Goal: Information Seeking & Learning: Check status

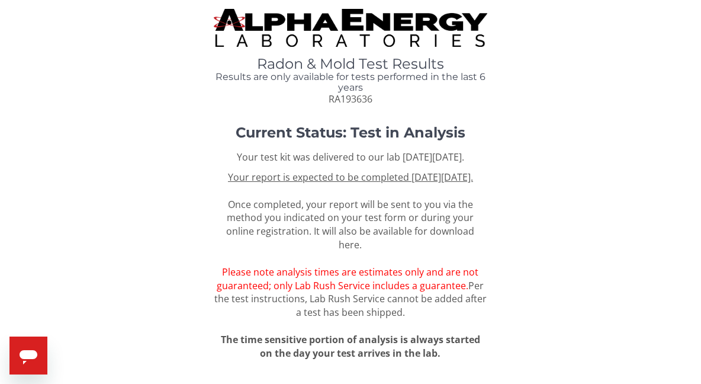
click at [375, 102] on div "Radon & Mold Test Results Results are only available for tests performed in the…" at bounding box center [351, 81] width 274 height 50
drag, startPoint x: 373, startPoint y: 98, endPoint x: 322, endPoint y: 98, distance: 51.5
click at [320, 98] on div "Radon & Mold Test Results Results are only available for tests performed in the…" at bounding box center [351, 81] width 274 height 50
copy span "RA193636"
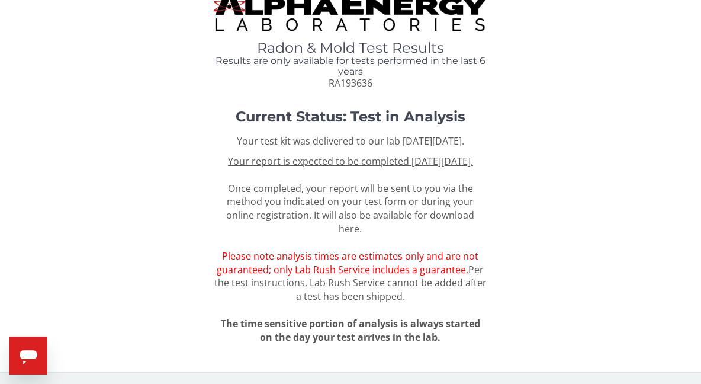
click at [348, 168] on u "Your report is expected to be completed [DATE][DATE]." at bounding box center [350, 161] width 245 height 13
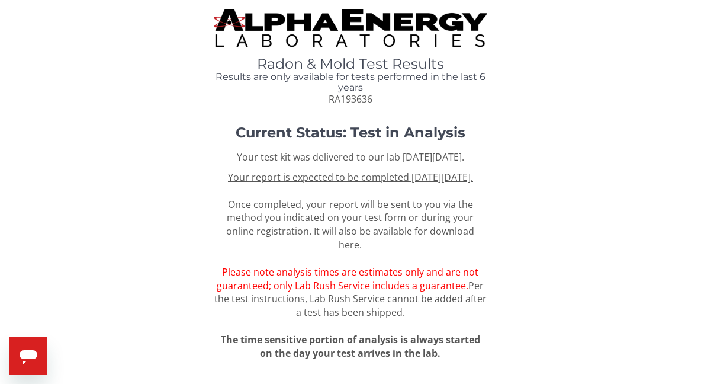
click at [344, 184] on u "Your report is expected to be completed [DATE][DATE]." at bounding box center [350, 177] width 245 height 13
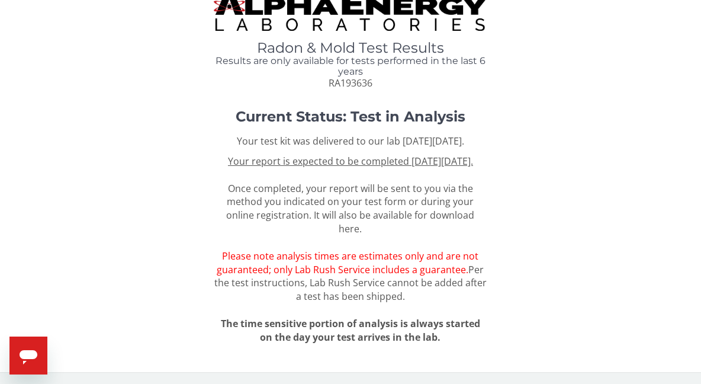
click at [320, 261] on span "Please note analysis times are estimates only and are not guaranteed; only Lab …" at bounding box center [348, 262] width 262 height 27
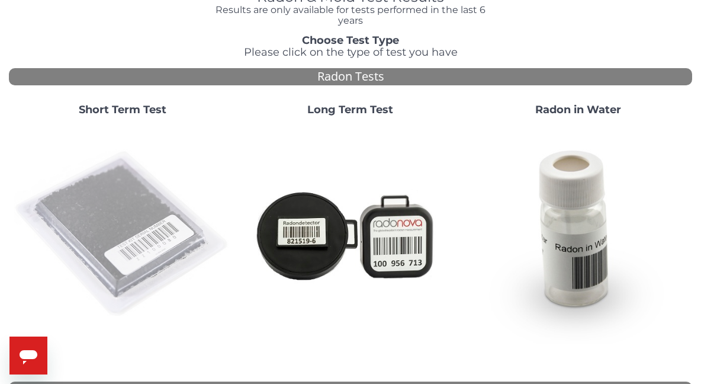
click at [114, 222] on img at bounding box center [123, 234] width 219 height 219
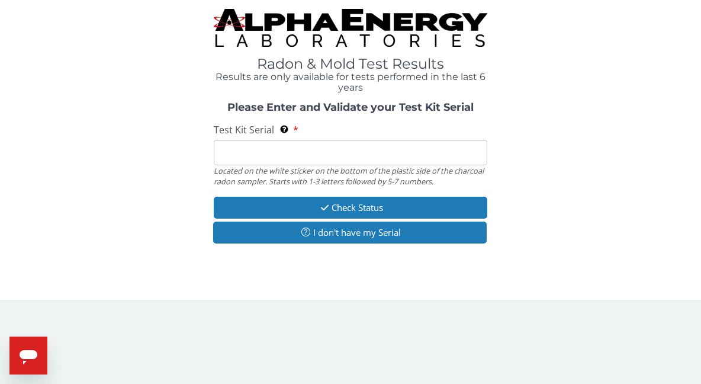
click at [262, 148] on input "Test Kit Serial Located on the white sticker on the bottom of the plastic side …" at bounding box center [351, 152] width 274 height 25
paste input "RA193636"
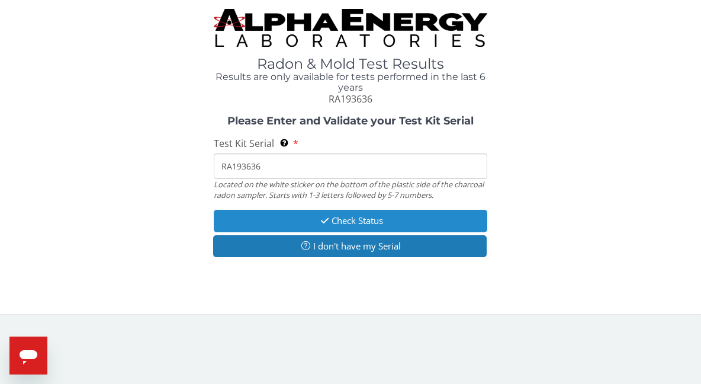
type input "RA193636"
click at [265, 224] on button "Check Status" at bounding box center [351, 221] width 274 height 22
